Goal: Book appointment/travel/reservation

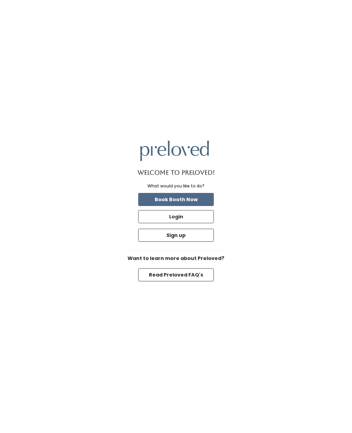
click at [210, 205] on button "Book Booth Now" at bounding box center [176, 199] width 76 height 13
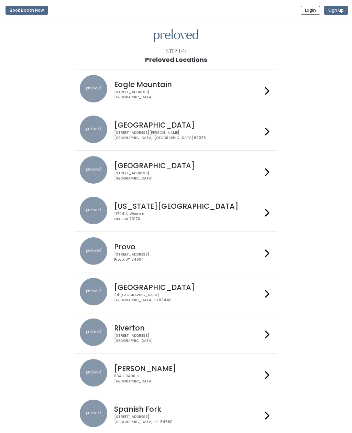
click at [267, 132] on icon at bounding box center [267, 132] width 4 height 10
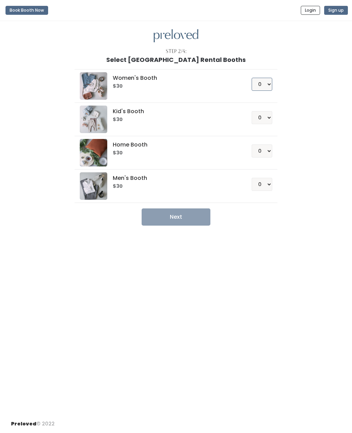
click at [271, 82] on select "0 1 2 3 4" at bounding box center [262, 84] width 21 height 13
select select "1"
click at [198, 216] on button "Next" at bounding box center [176, 216] width 69 height 17
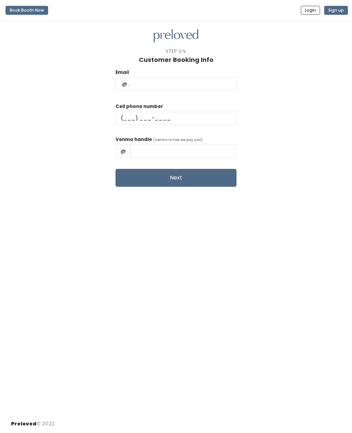
click at [343, 10] on button "Sign up" at bounding box center [336, 10] width 24 height 9
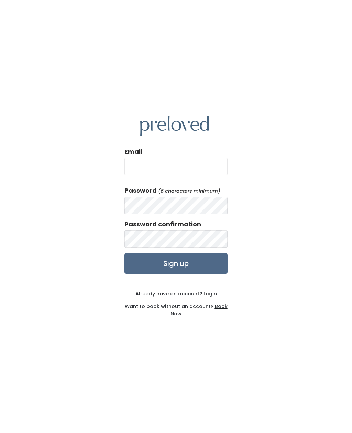
click at [208, 175] on input "Email" at bounding box center [175, 166] width 103 height 17
type input "sjmomof3girls@gmail.com"
click at [194, 274] on input "Sign up" at bounding box center [175, 263] width 103 height 21
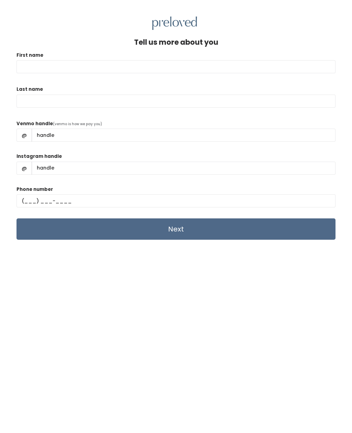
click at [255, 70] on input "First name" at bounding box center [176, 66] width 319 height 13
type input "[PERSON_NAME]"
click at [202, 92] on div "Last name" at bounding box center [176, 100] width 319 height 29
click at [226, 101] on input "Last name" at bounding box center [176, 101] width 319 height 13
type input "K"
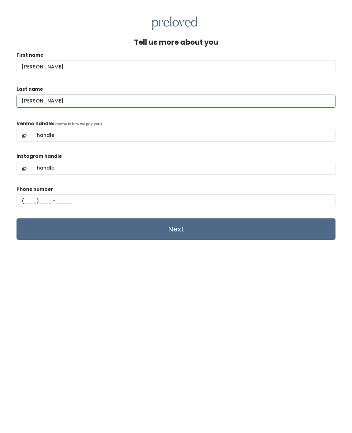
type input "[PERSON_NAME]"
click at [180, 284] on div "Tell us more about you First name [PERSON_NAME] Last name [PERSON_NAME] Venmo h…" at bounding box center [176, 250] width 319 height 425
